Goal: Information Seeking & Learning: Learn about a topic

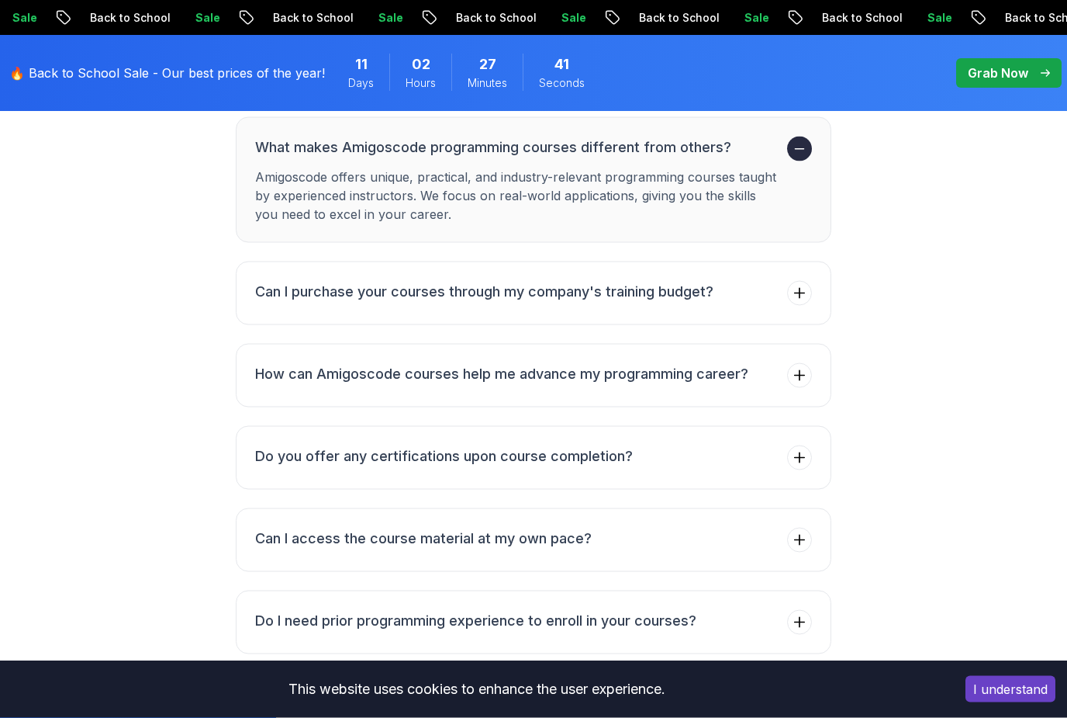
scroll to position [4447, 0]
click at [1001, 64] on p "Grab Now" at bounding box center [998, 73] width 61 height 19
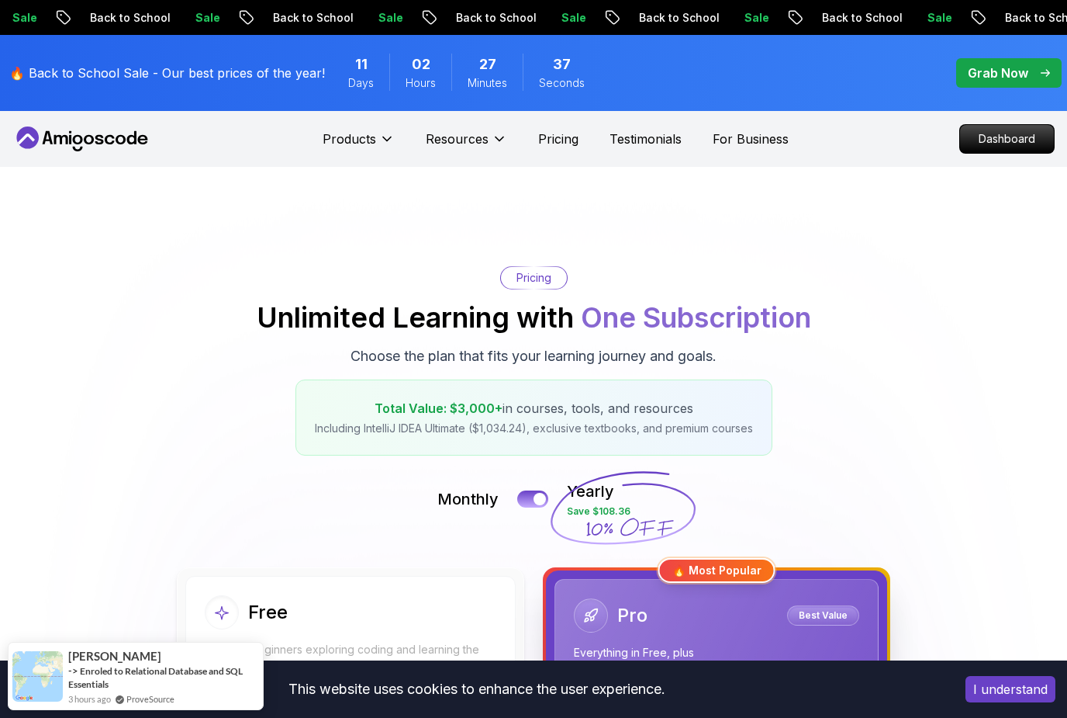
click at [996, 143] on p "Dashboard" at bounding box center [1007, 139] width 94 height 28
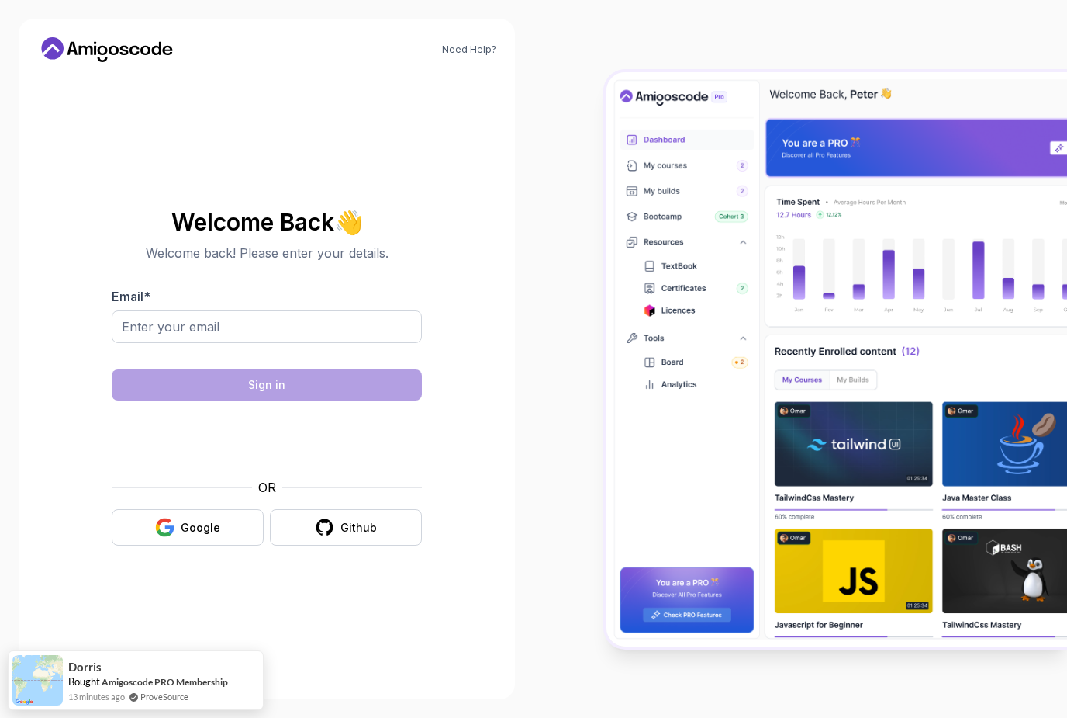
click at [189, 535] on div "Google" at bounding box center [201, 528] width 40 height 16
click at [205, 545] on button "Google" at bounding box center [188, 527] width 152 height 36
click at [194, 535] on div "Google" at bounding box center [201, 528] width 40 height 16
click at [310, 561] on div "Welcome Back 👋 Welcome back! Please enter your details. Email * Sign in OR Goog…" at bounding box center [267, 377] width 310 height 367
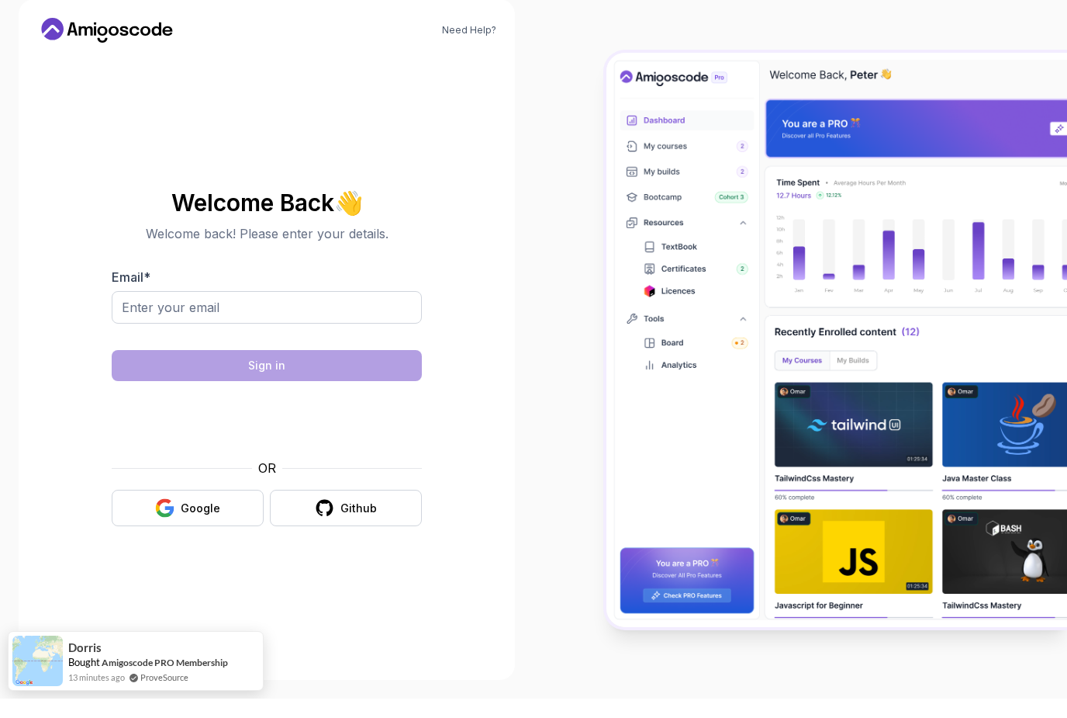
scroll to position [50, 0]
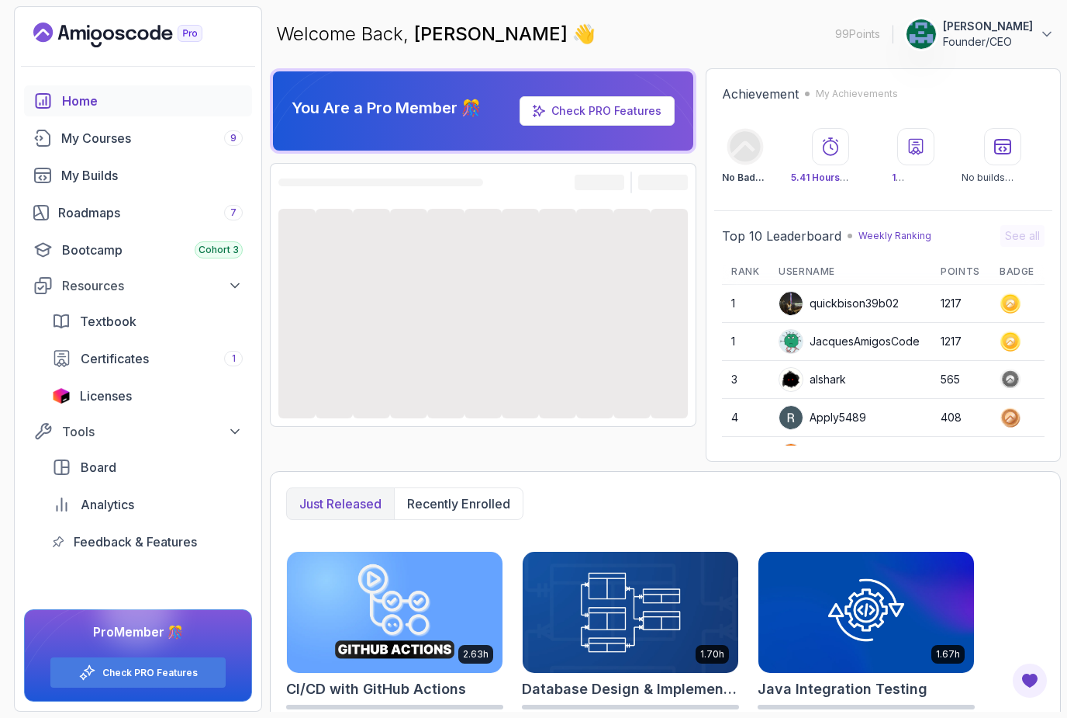
click at [157, 144] on div "My Courses 9" at bounding box center [152, 138] width 182 height 19
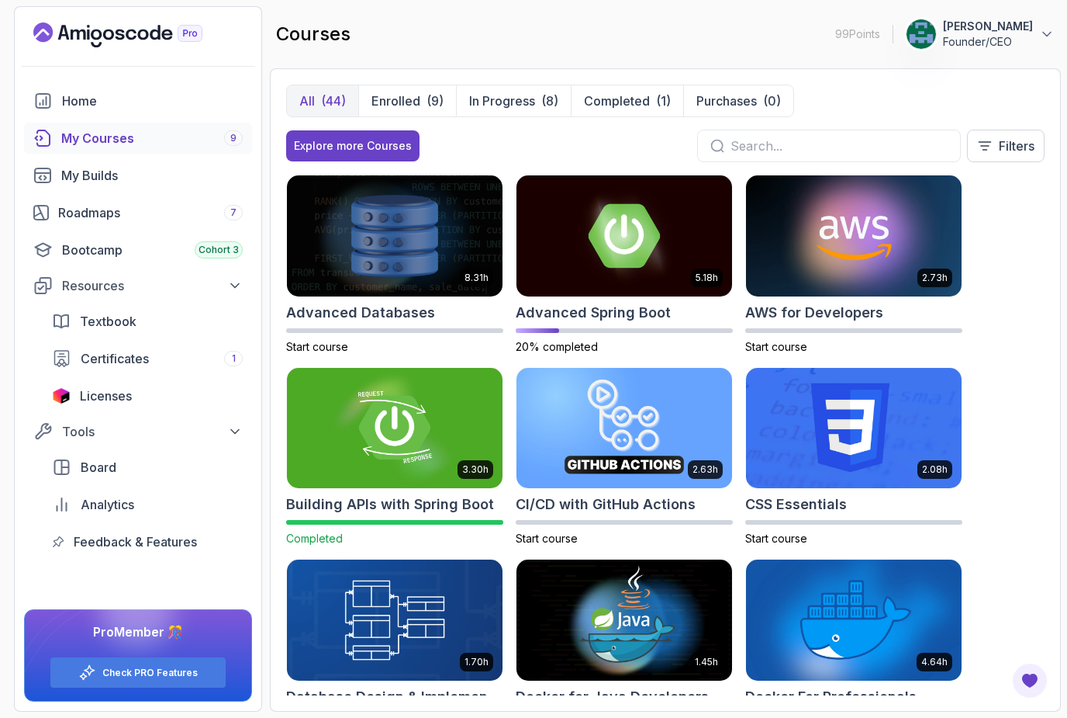
click at [975, 413] on div "8.31h Advanced Databases Start course 5.18h Advanced Spring Boot 20% completed …" at bounding box center [665, 435] width 759 height 521
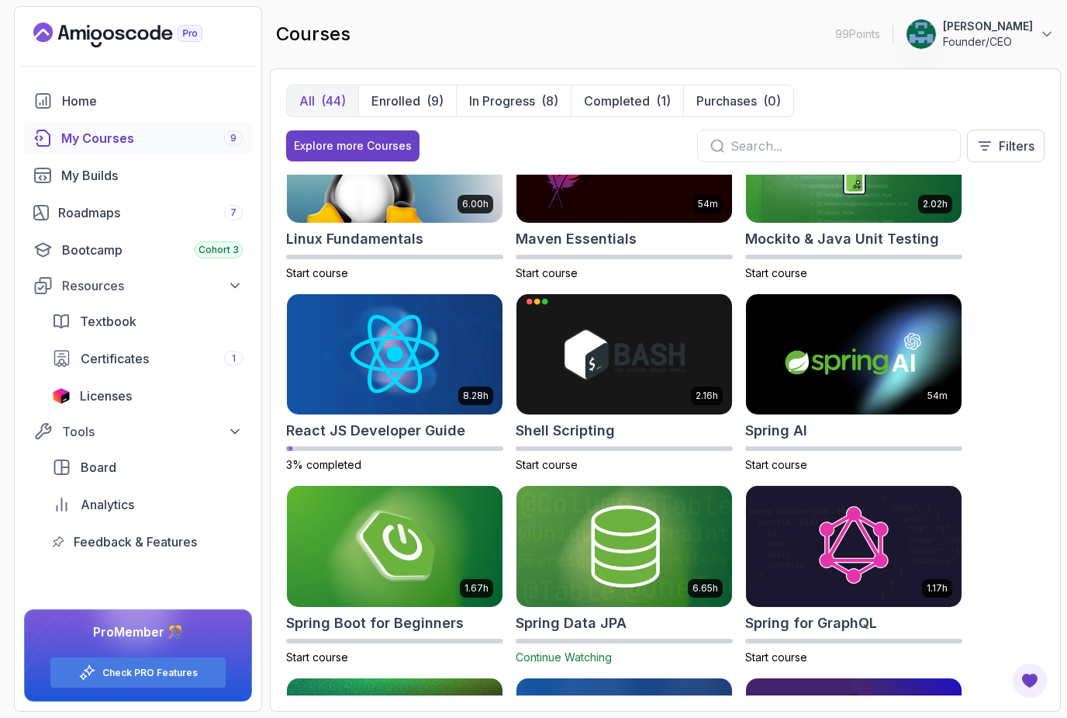
scroll to position [1988, 0]
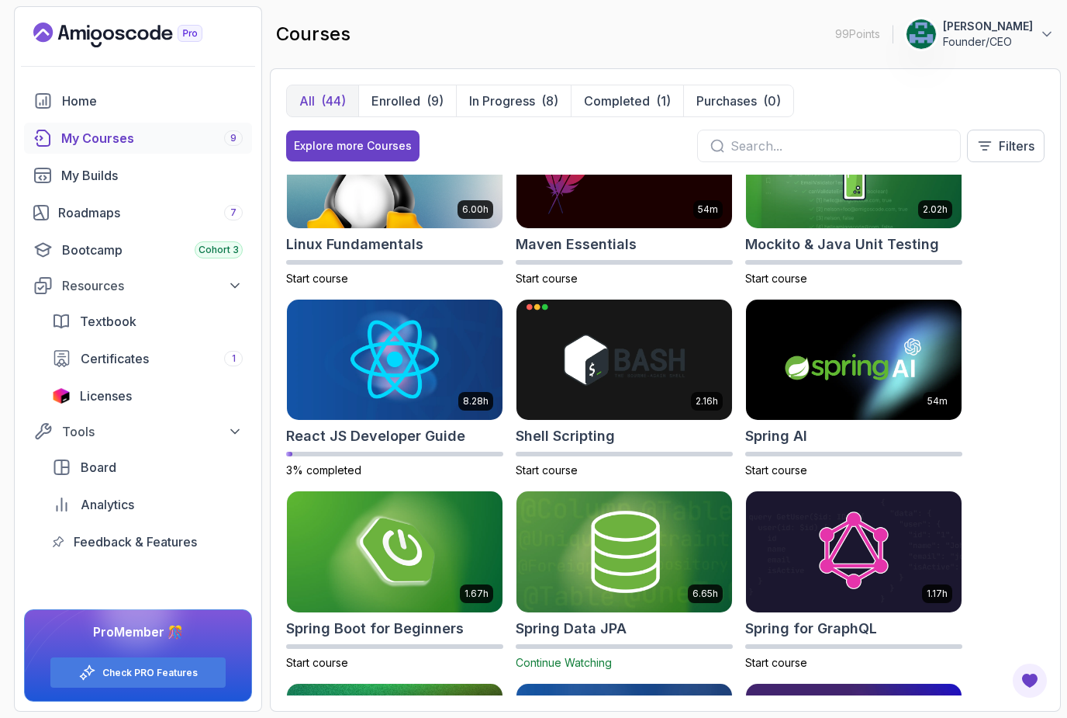
click at [372, 374] on img at bounding box center [395, 359] width 216 height 121
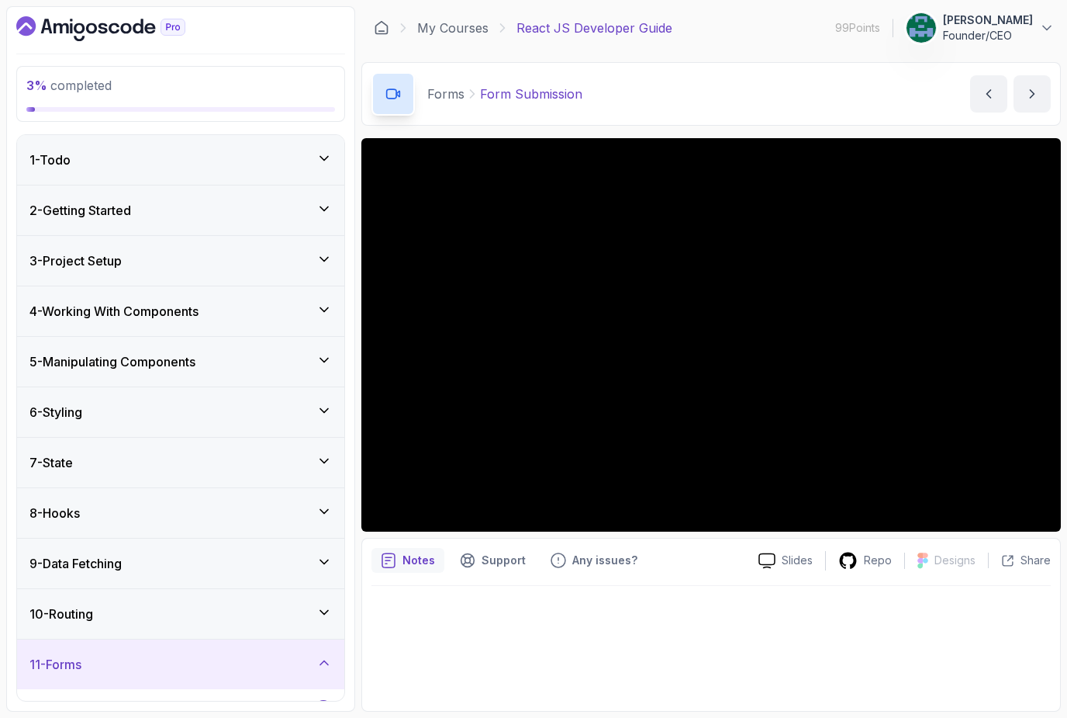
click at [78, 622] on h3 "10 - Routing" at bounding box center [61, 613] width 64 height 19
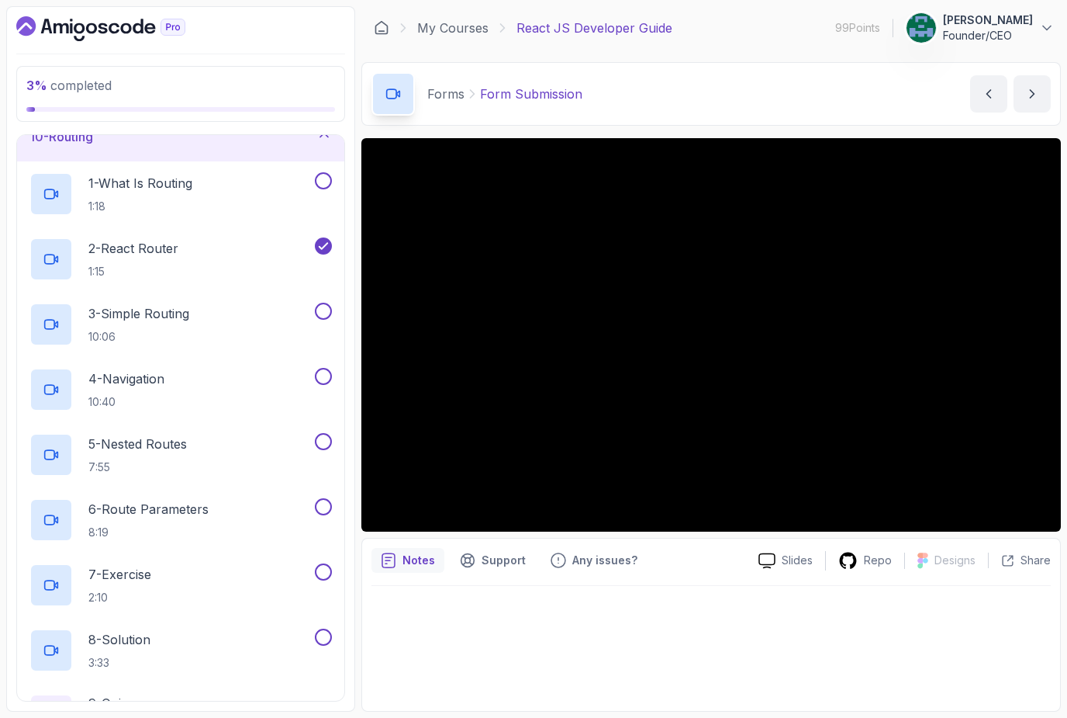
scroll to position [485, 0]
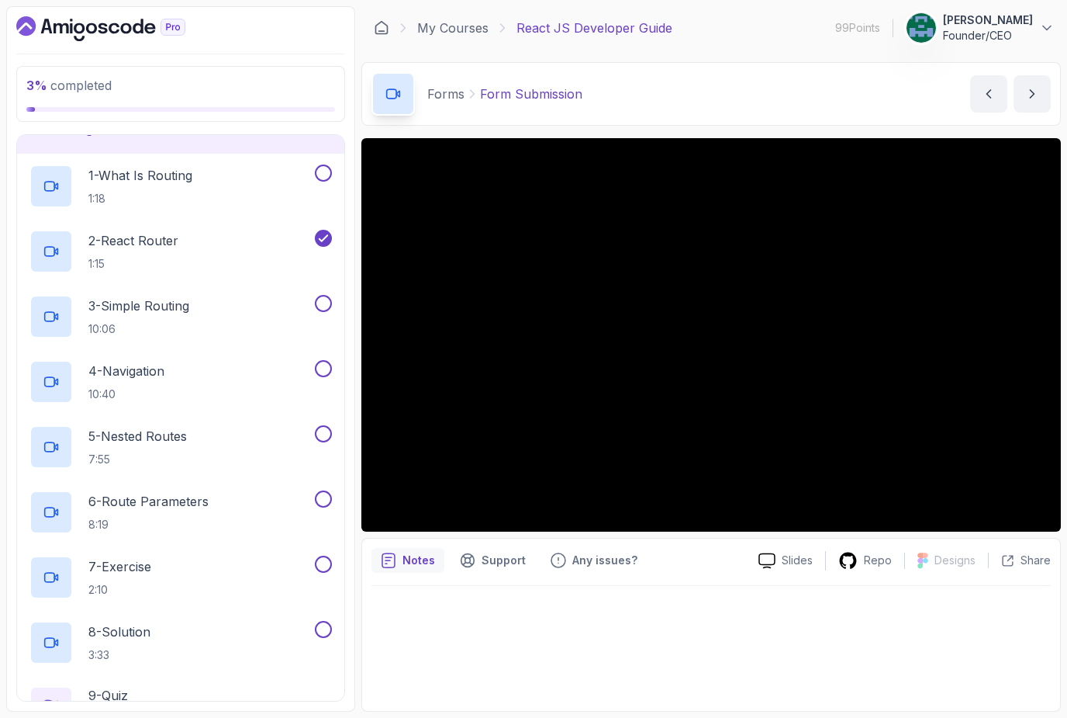
click at [128, 310] on p "3 - Simple Routing" at bounding box center [138, 305] width 101 height 19
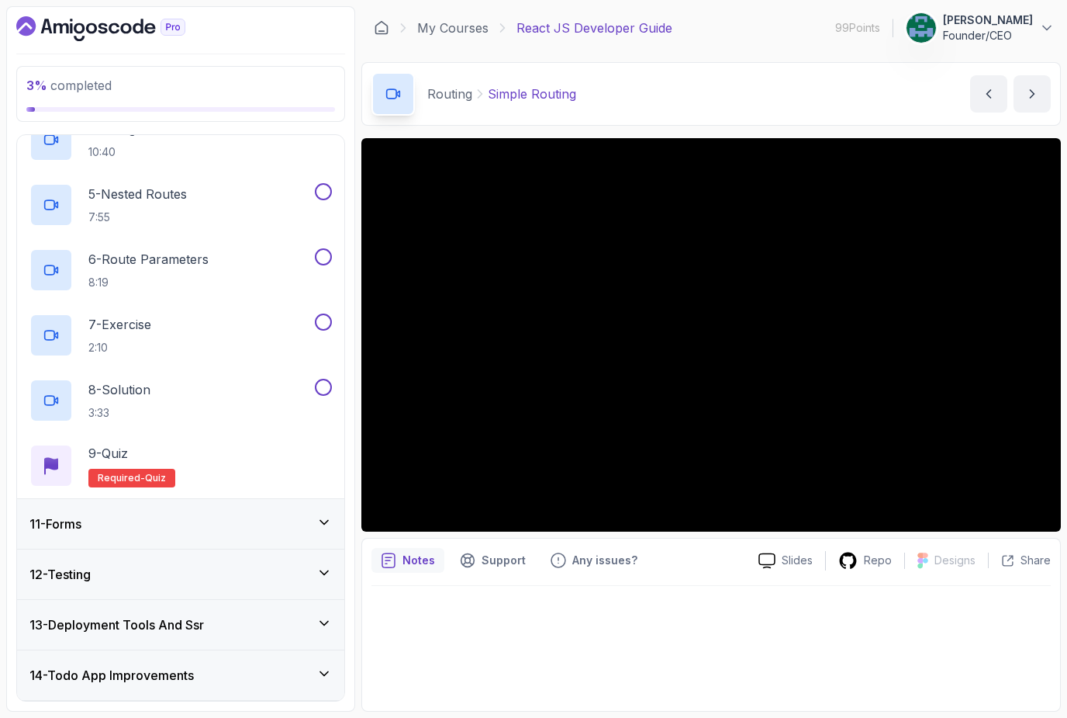
click at [170, 521] on div "11 - Forms" at bounding box center [180, 523] width 303 height 19
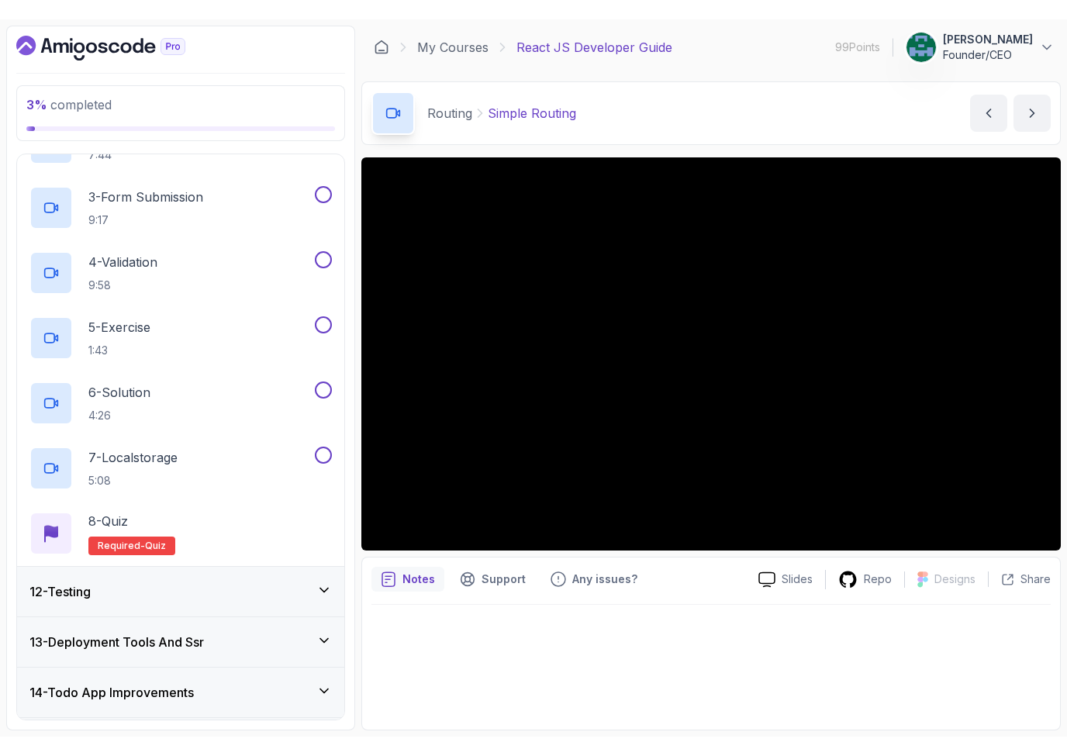
scroll to position [662, 0]
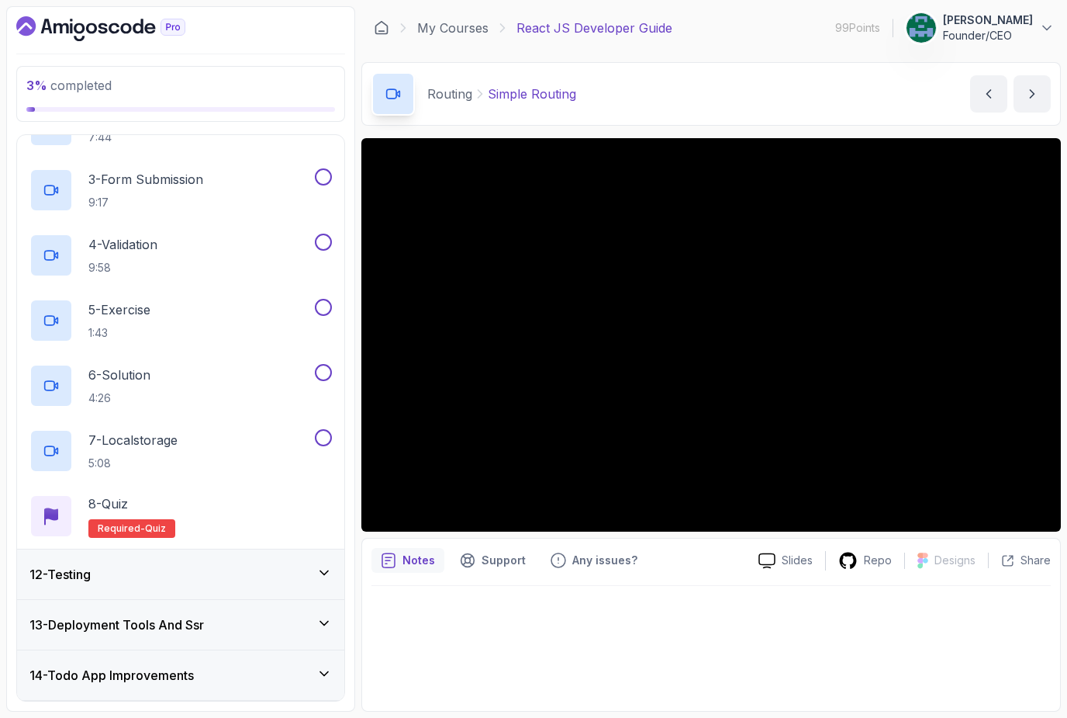
click at [246, 237] on div "4 - Validation 9:58" at bounding box center [170, 254] width 282 height 43
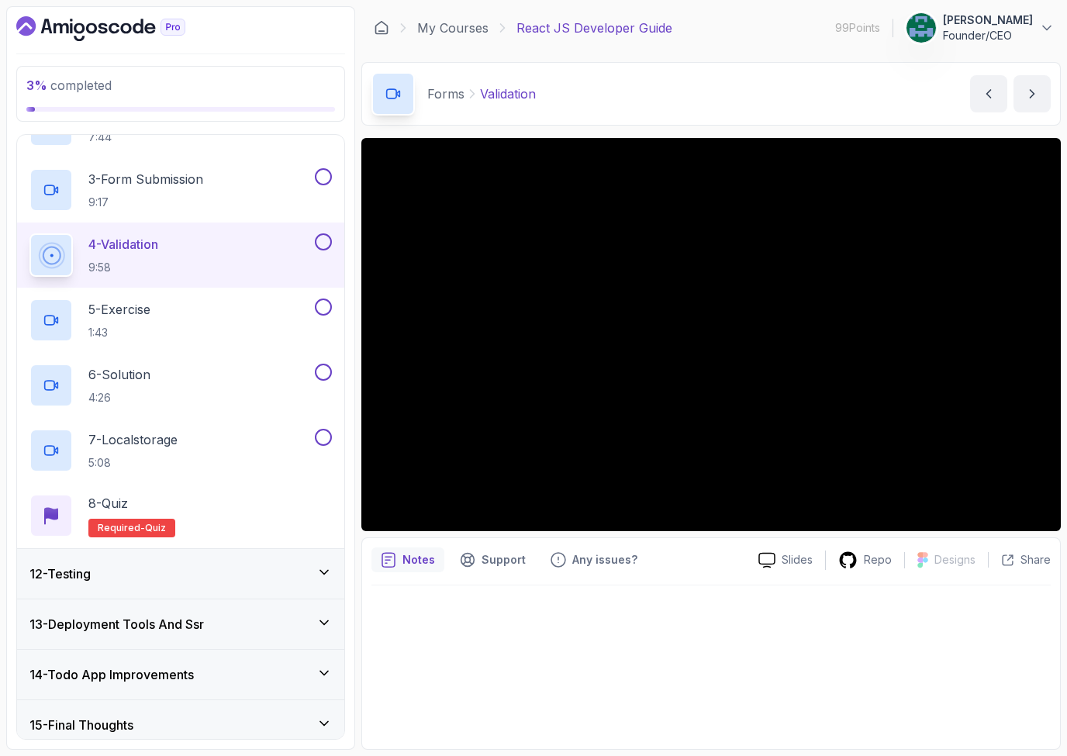
scroll to position [628, 0]
